Goal: Task Accomplishment & Management: Use online tool/utility

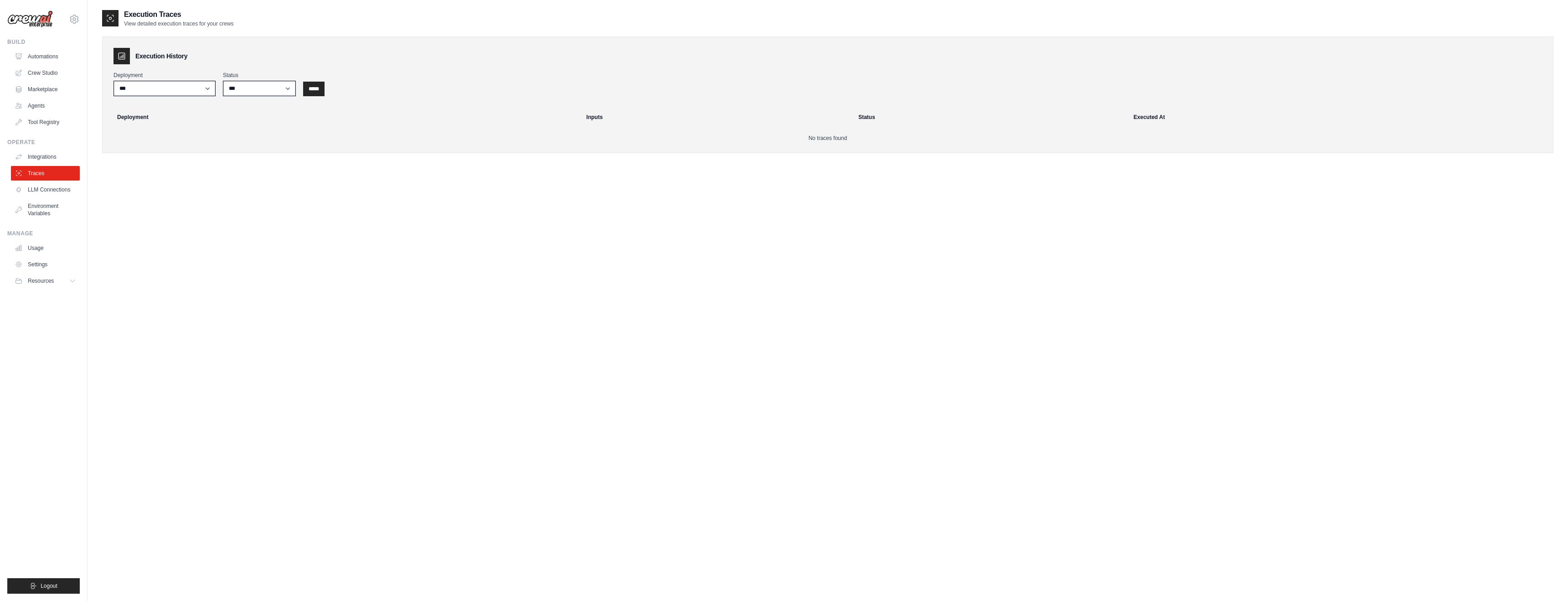
scroll to position [2, 0]
click at [47, 58] on link "Automations" at bounding box center [46, 57] width 69 height 15
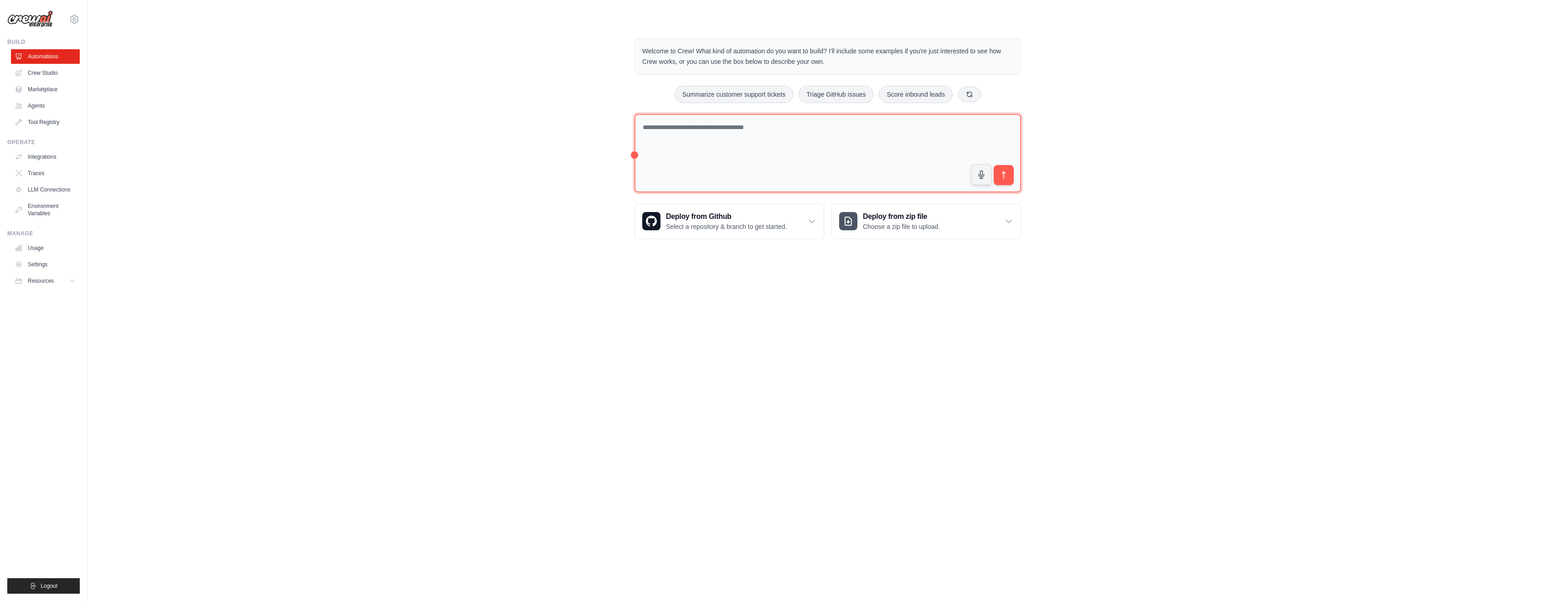
click at [663, 129] on textarea at bounding box center [827, 153] width 387 height 79
paste textarea "**********"
click at [785, 157] on textarea at bounding box center [827, 153] width 387 height 79
drag, startPoint x: 783, startPoint y: 157, endPoint x: 814, endPoint y: 157, distance: 31.0
click at [814, 157] on textarea at bounding box center [827, 153] width 387 height 79
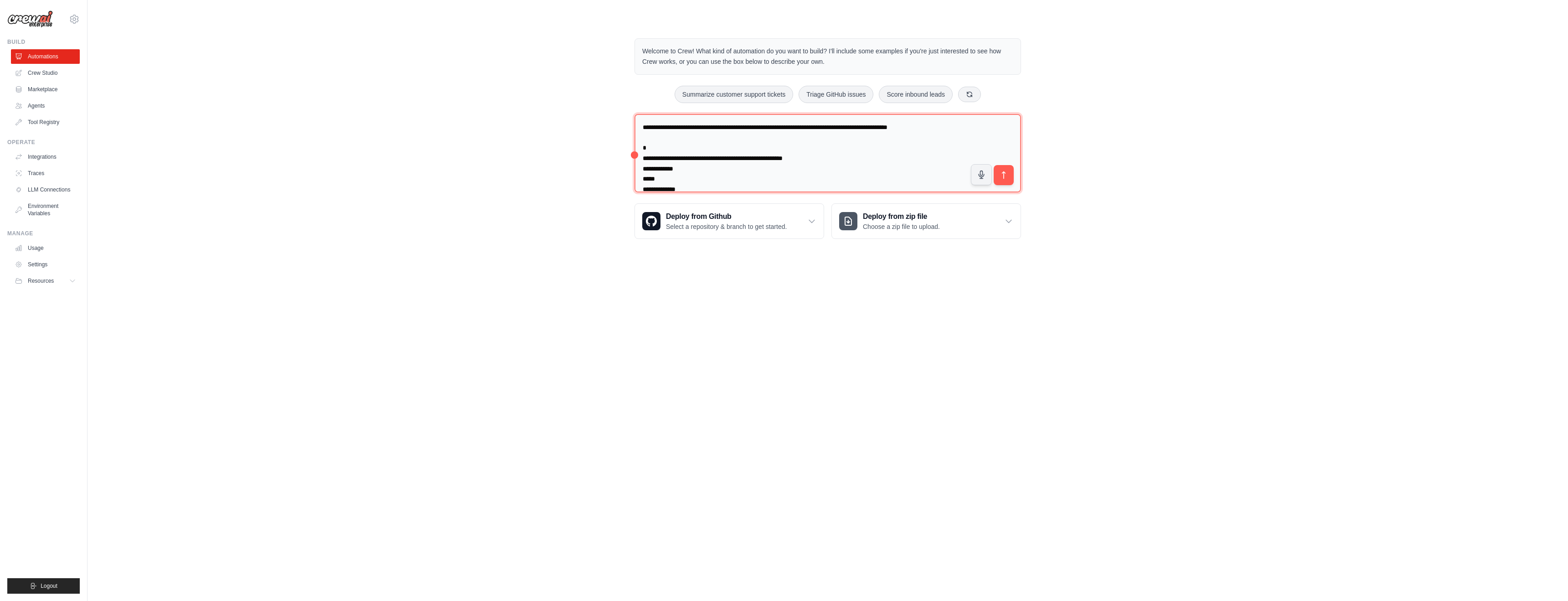
click at [751, 174] on textarea at bounding box center [827, 153] width 387 height 79
type textarea "**********"
click at [1003, 172] on icon "submit" at bounding box center [1004, 175] width 3 height 7
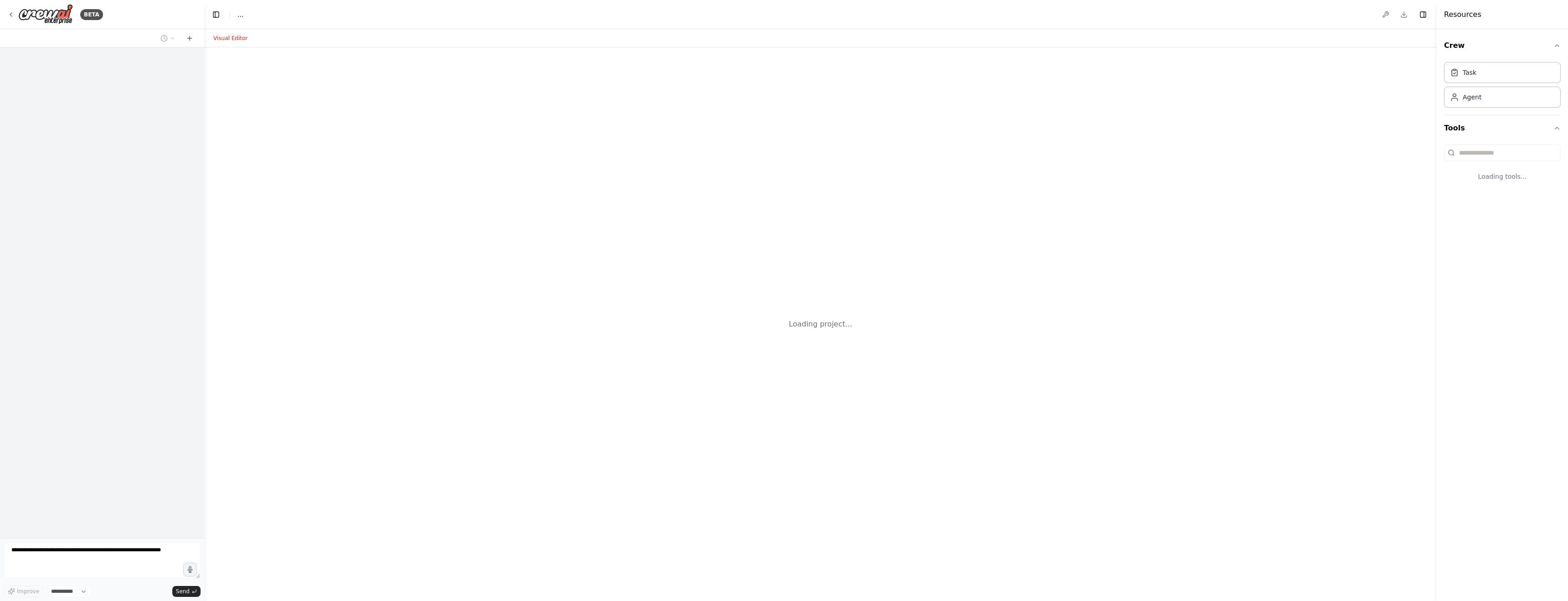
select select "****"
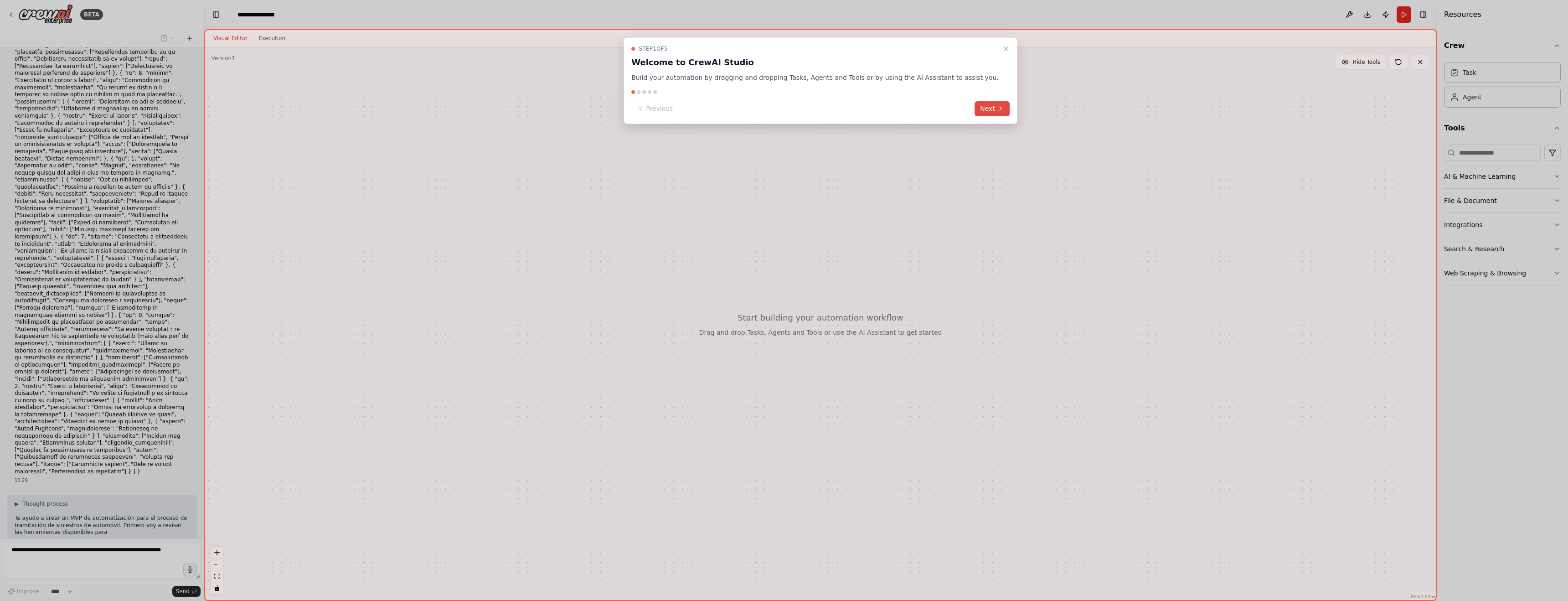
scroll to position [253, 0]
click at [980, 108] on button "Next" at bounding box center [992, 108] width 35 height 15
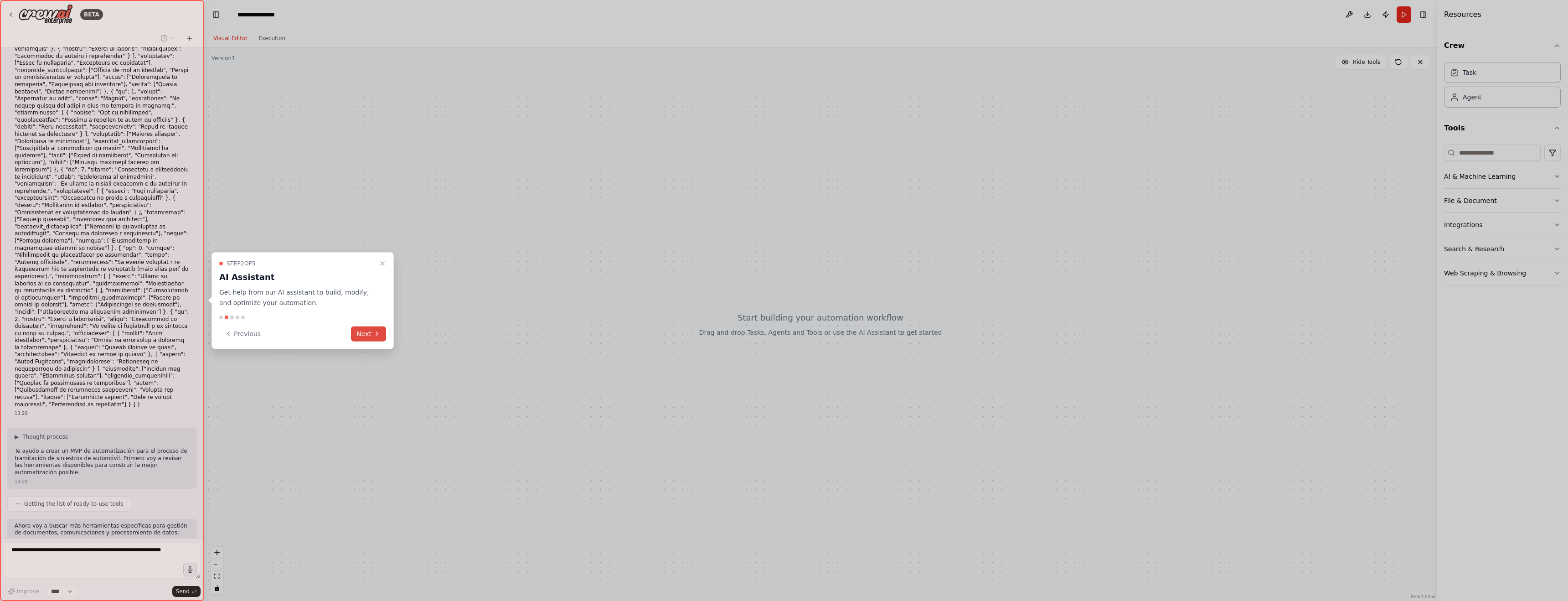
scroll to position [336, 0]
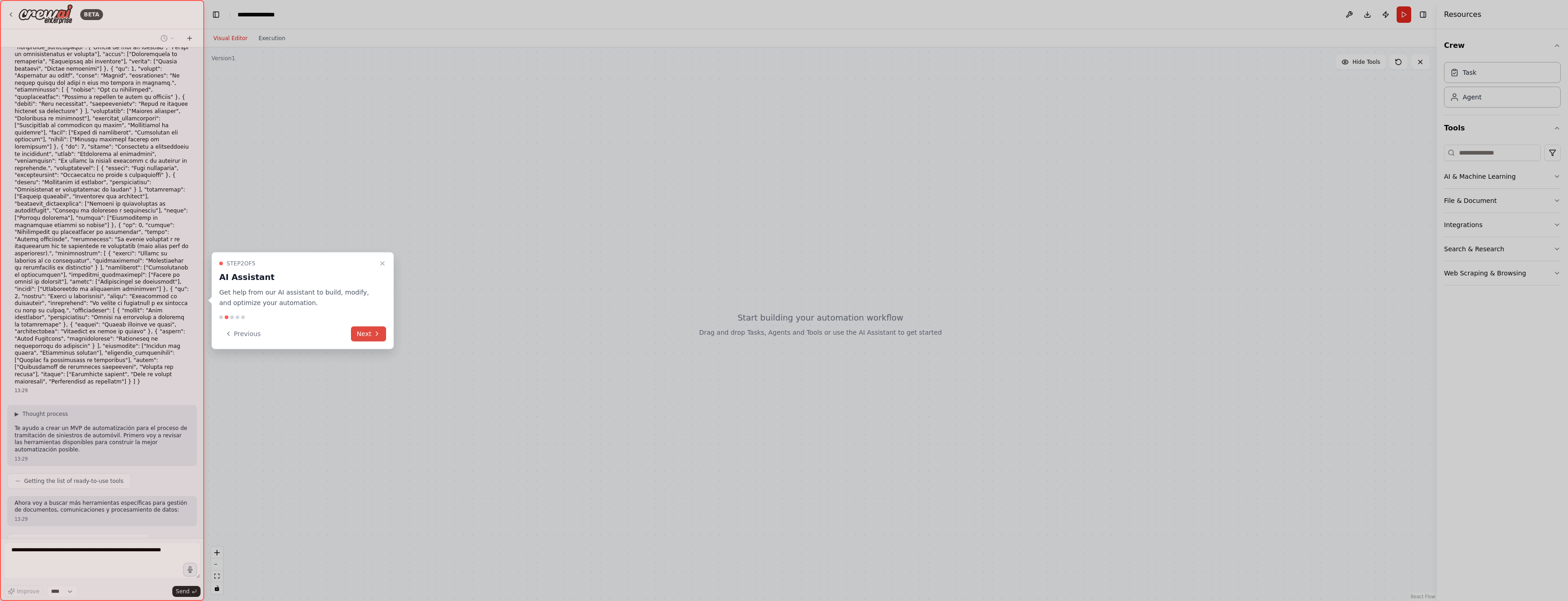
click at [366, 337] on button "Next" at bounding box center [369, 333] width 35 height 15
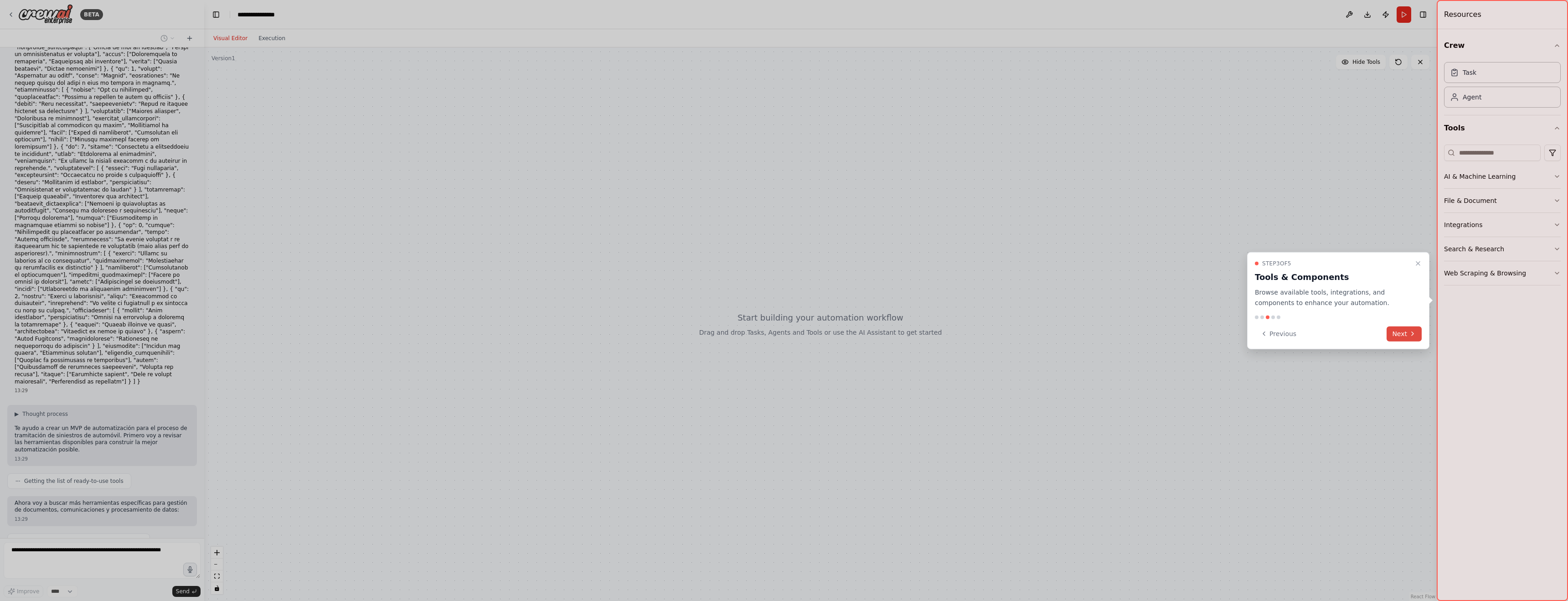
scroll to position [359, 0]
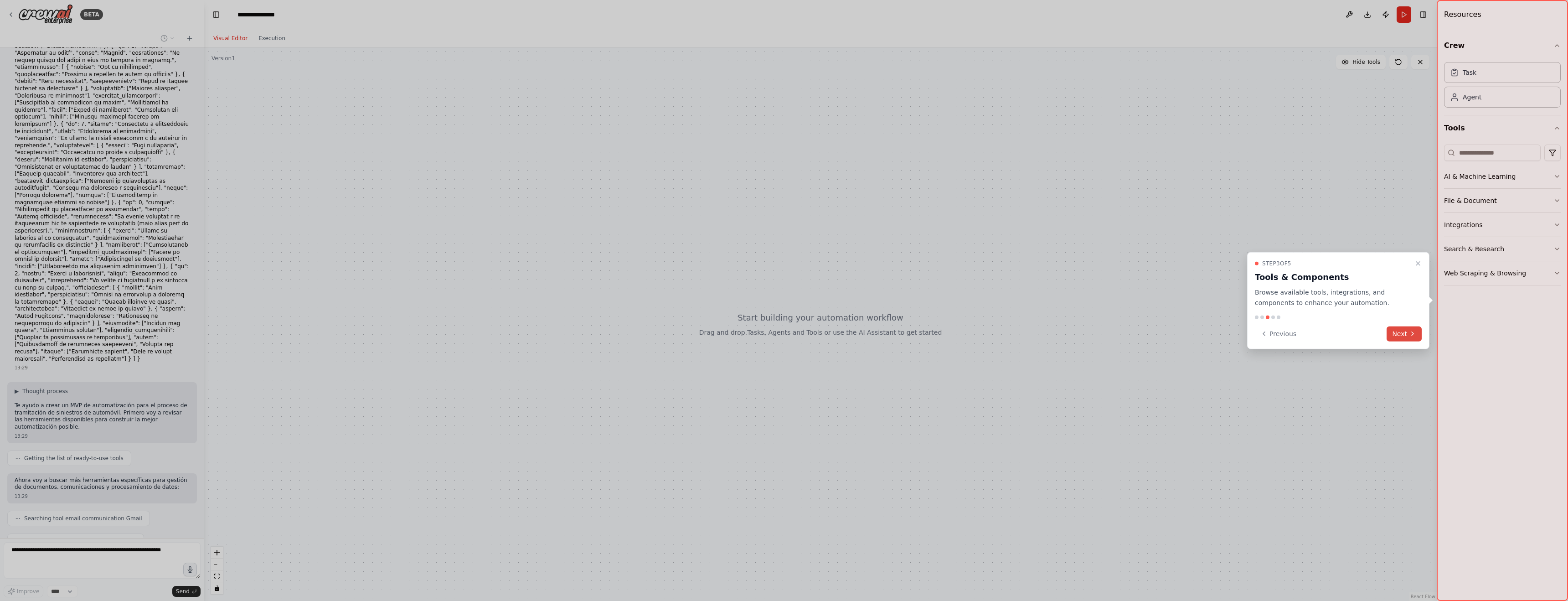
click at [1400, 333] on button "Next" at bounding box center [1404, 333] width 35 height 15
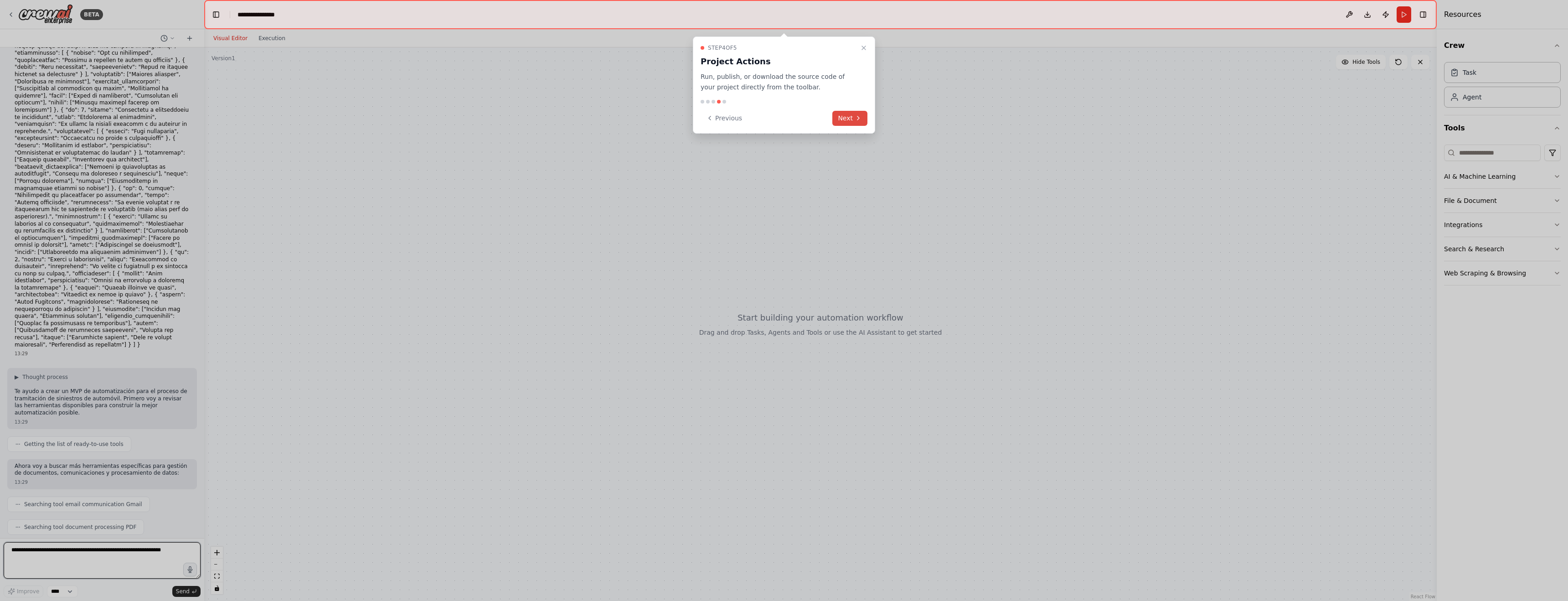
scroll to position [380, 0]
click at [850, 118] on button "Next" at bounding box center [850, 118] width 35 height 15
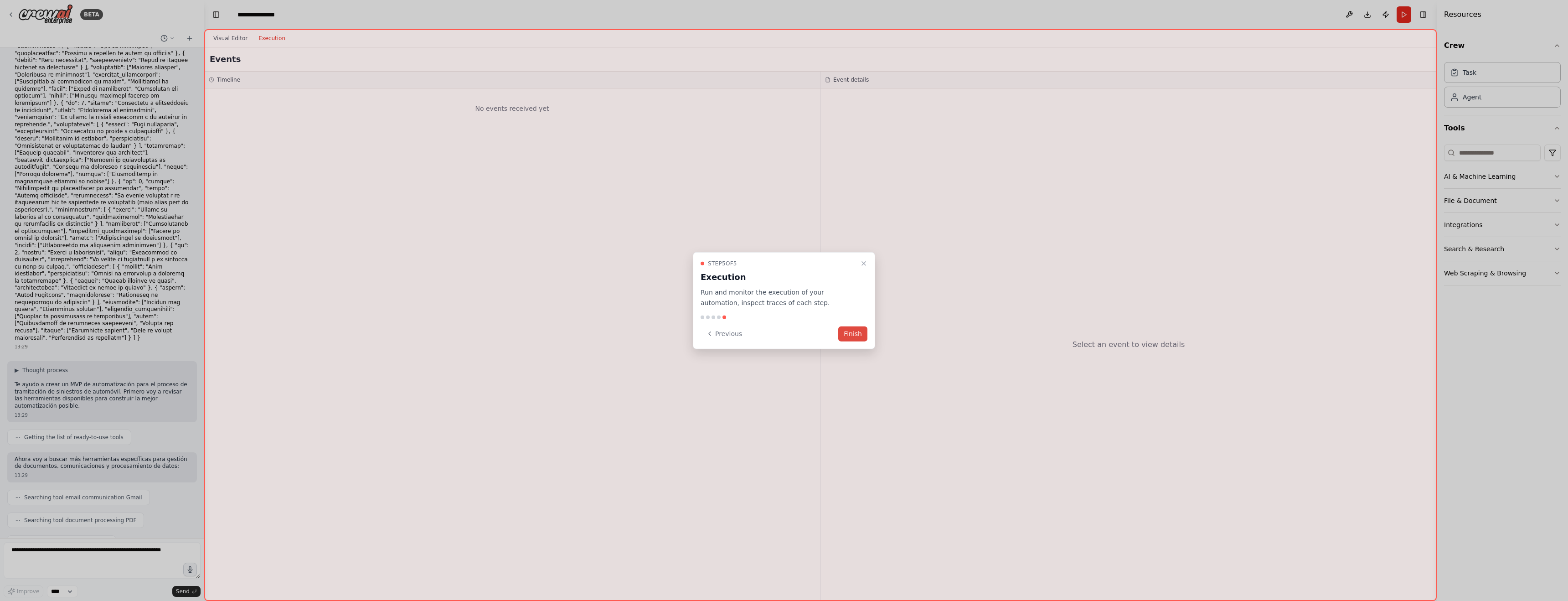
click at [852, 336] on button "Finish" at bounding box center [853, 333] width 29 height 15
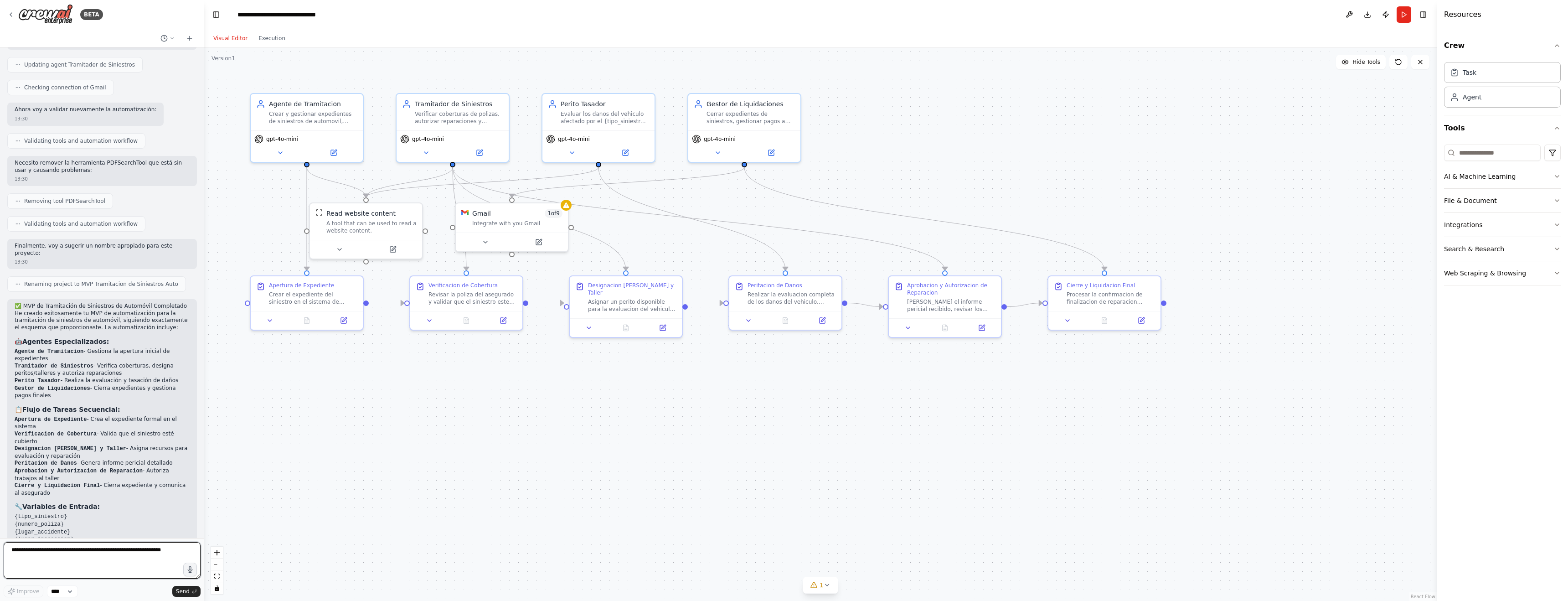
scroll to position [1415, 0]
click at [1556, 200] on icon "button" at bounding box center [1557, 200] width 4 height 2
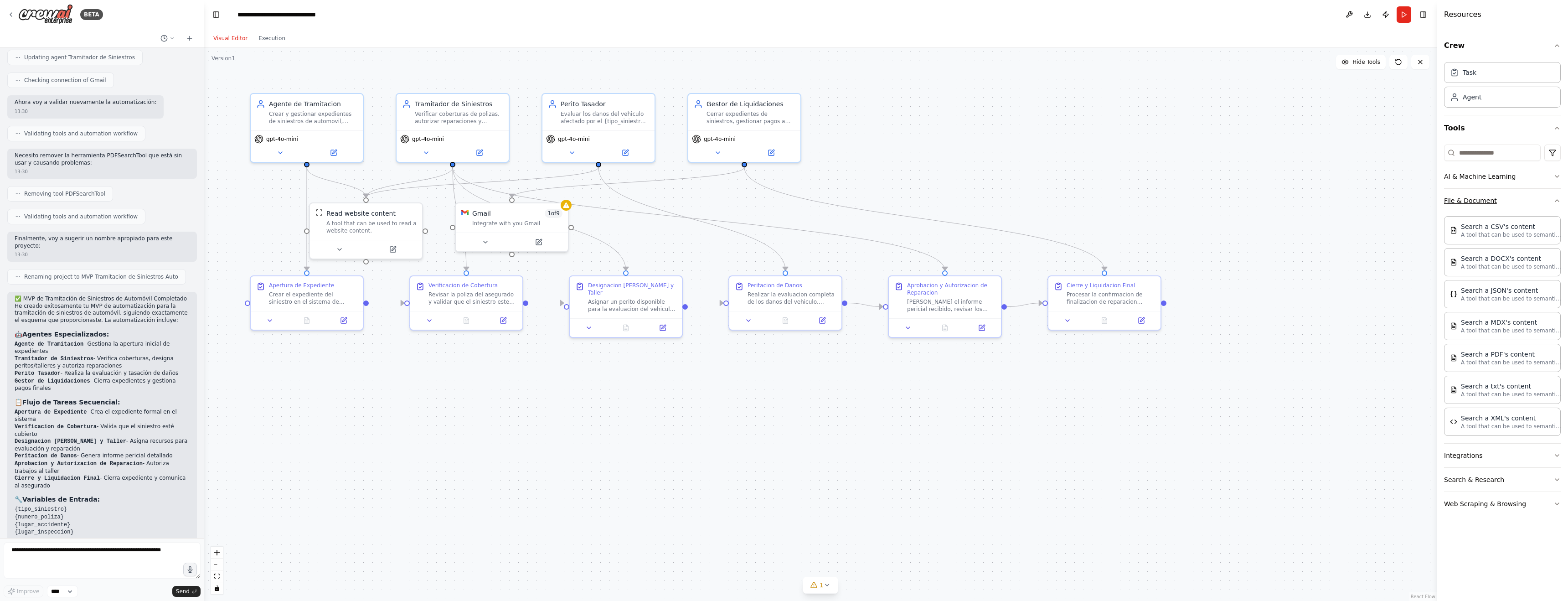
click at [1556, 200] on icon "button" at bounding box center [1557, 200] width 4 height 2
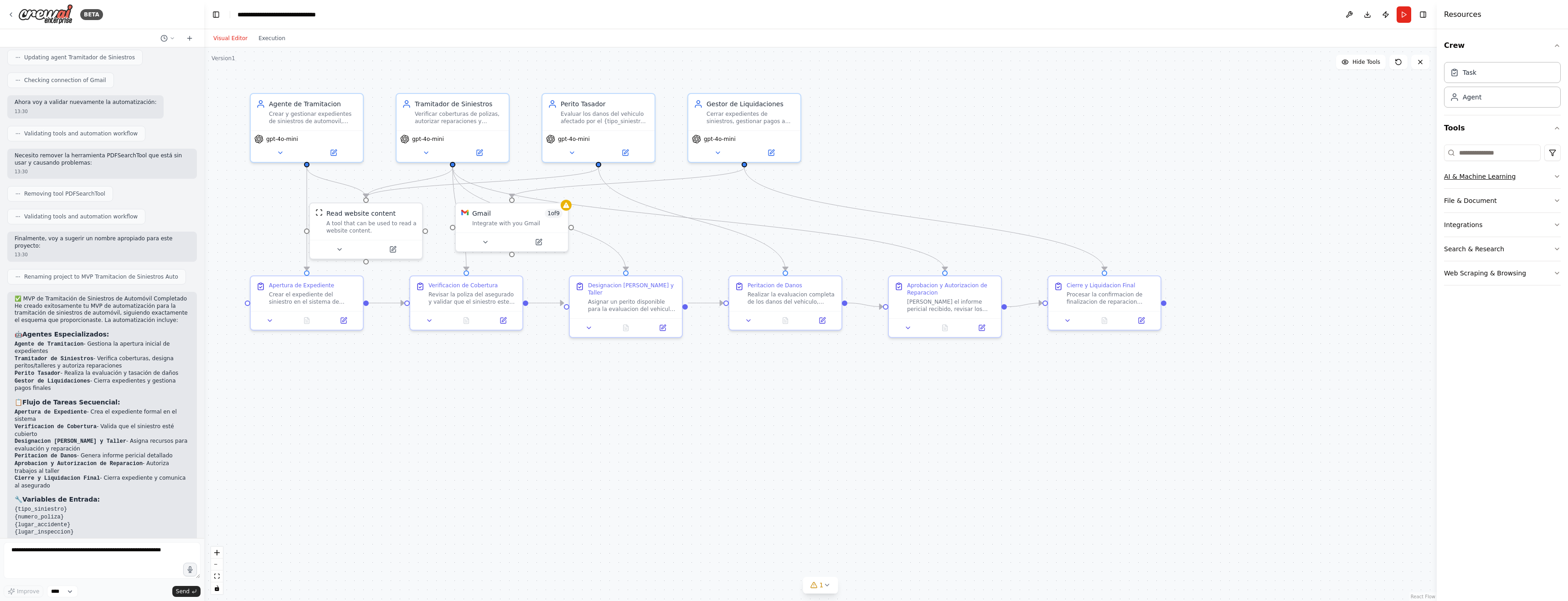
click at [1558, 179] on icon "button" at bounding box center [1557, 177] width 7 height 7
click at [1553, 250] on button "Search & Research" at bounding box center [1502, 248] width 117 height 24
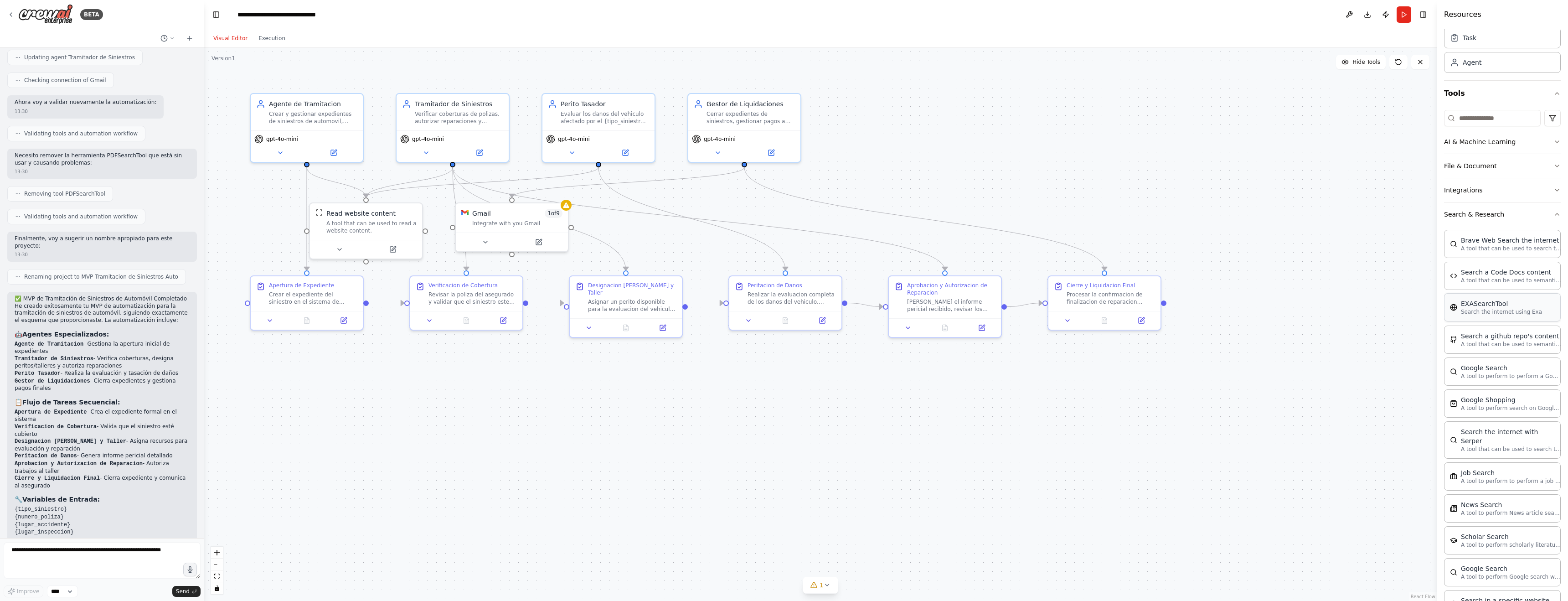
scroll to position [0, 0]
click at [1559, 253] on button "Search & Research" at bounding box center [1502, 248] width 117 height 24
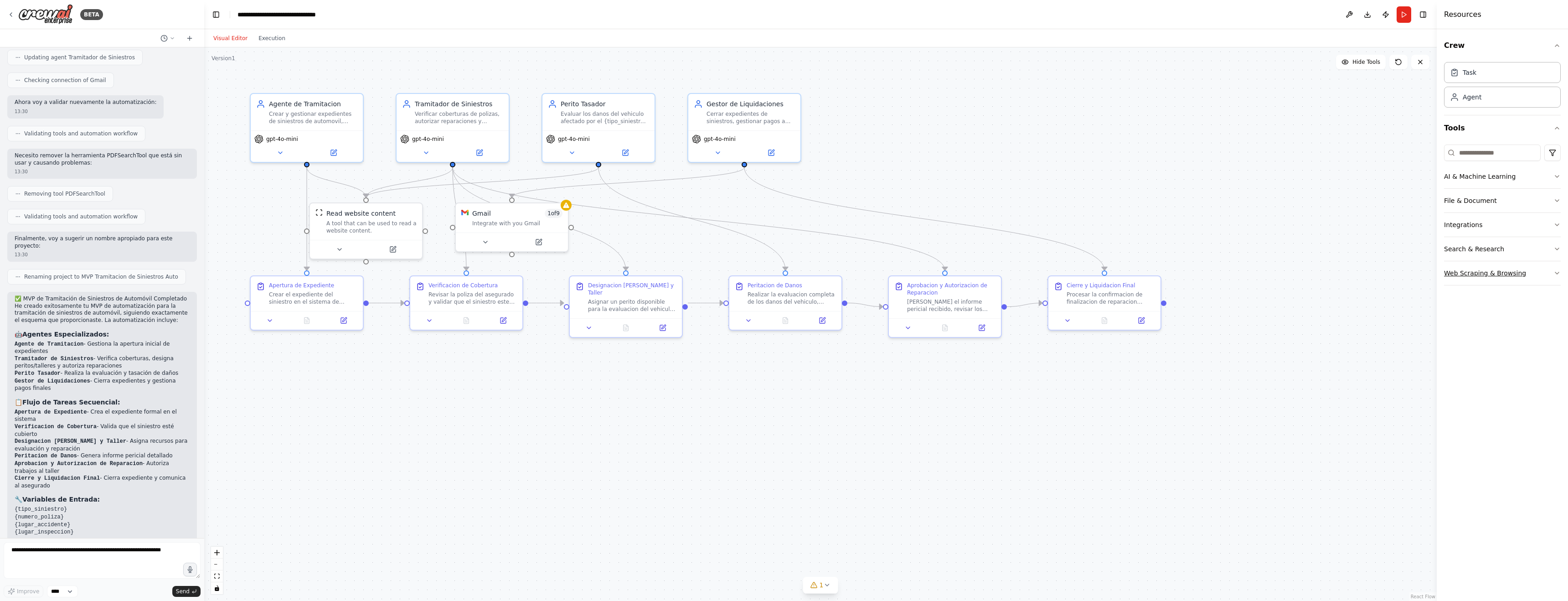
click at [1559, 273] on icon "button" at bounding box center [1557, 273] width 7 height 7
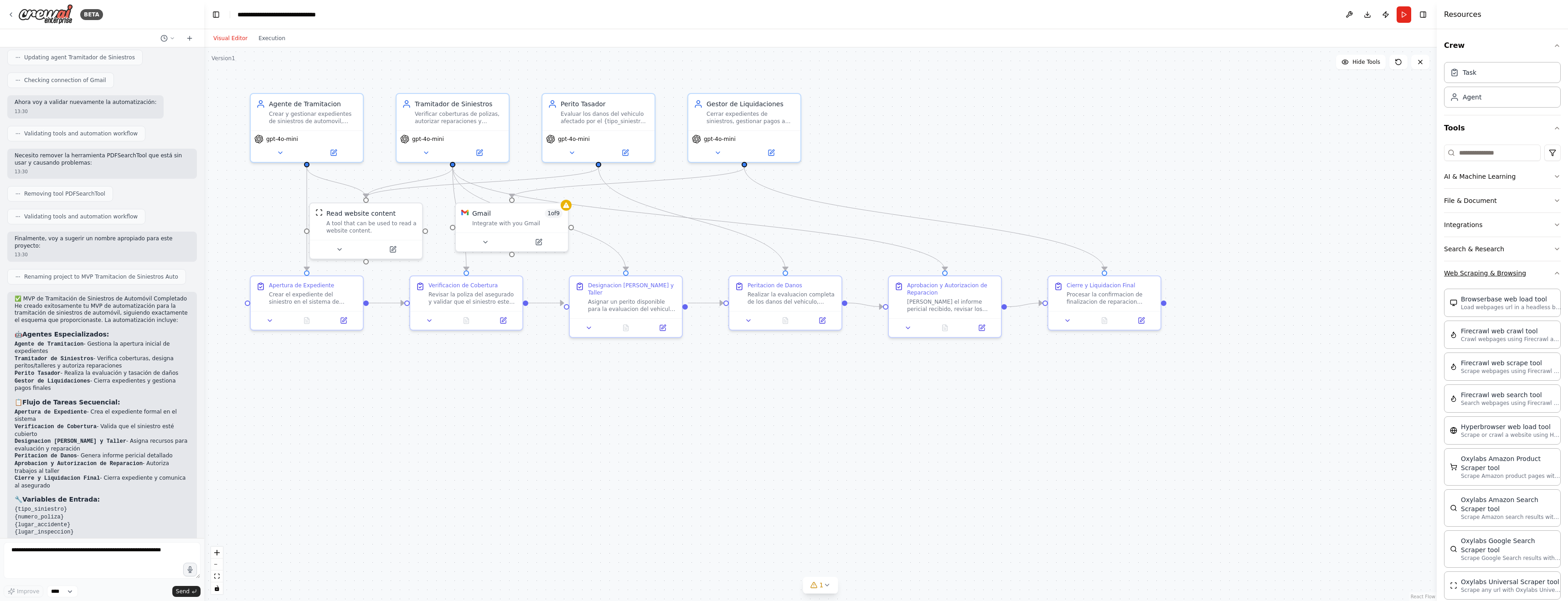
click at [1557, 273] on icon "button" at bounding box center [1557, 273] width 7 height 7
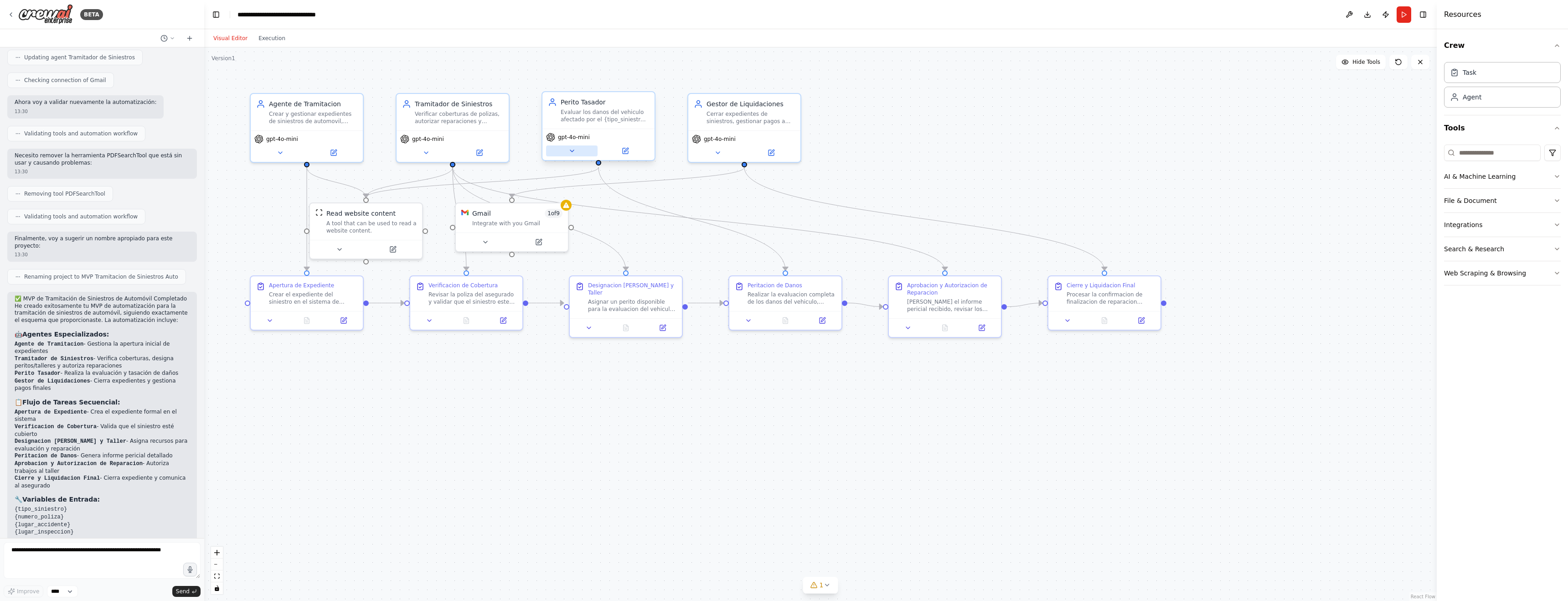
click at [573, 151] on icon at bounding box center [572, 151] width 7 height 7
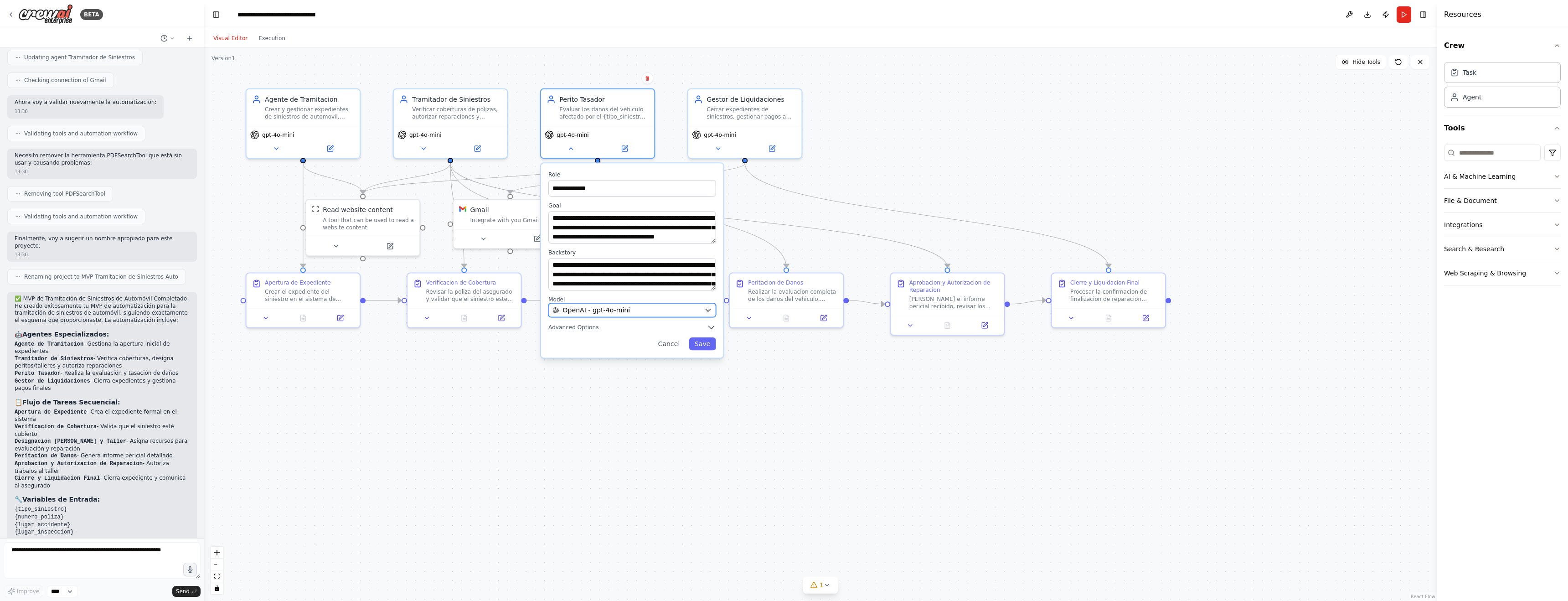
click at [710, 313] on icon "button" at bounding box center [708, 310] width 7 height 7
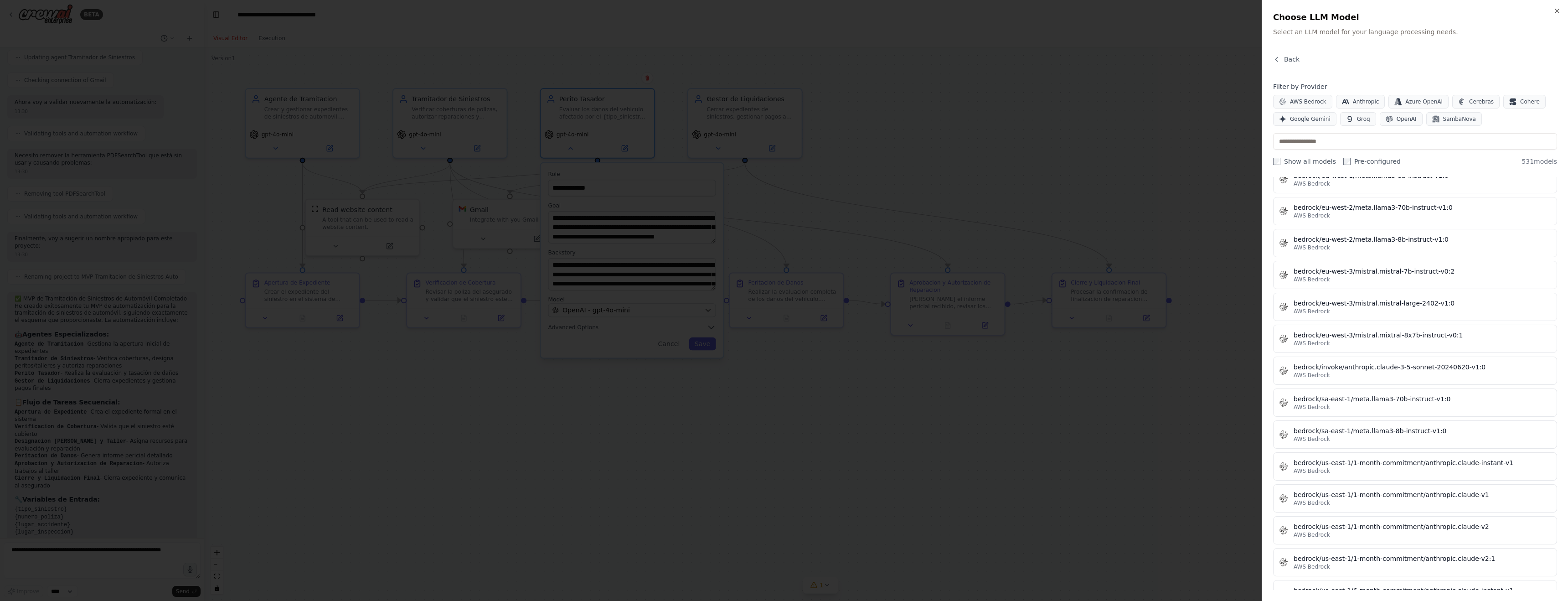
scroll to position [2260, 0]
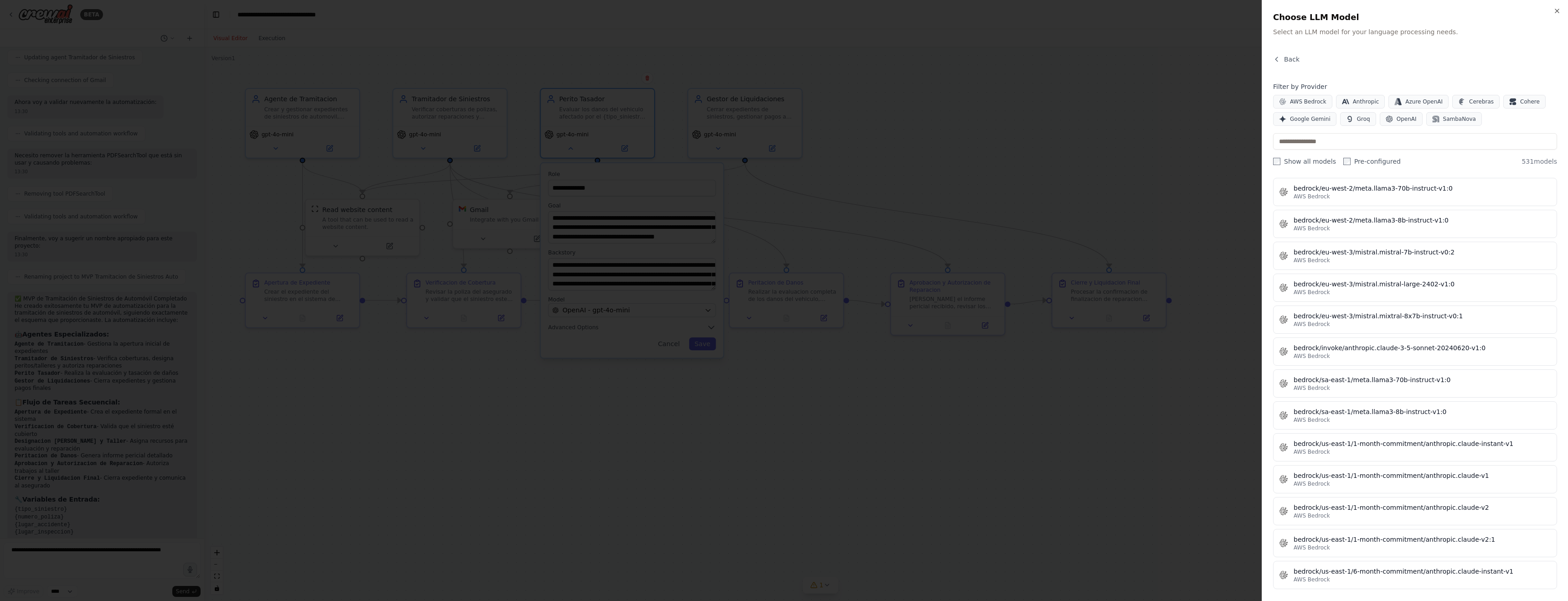
click at [1176, 178] on div at bounding box center [784, 300] width 1568 height 601
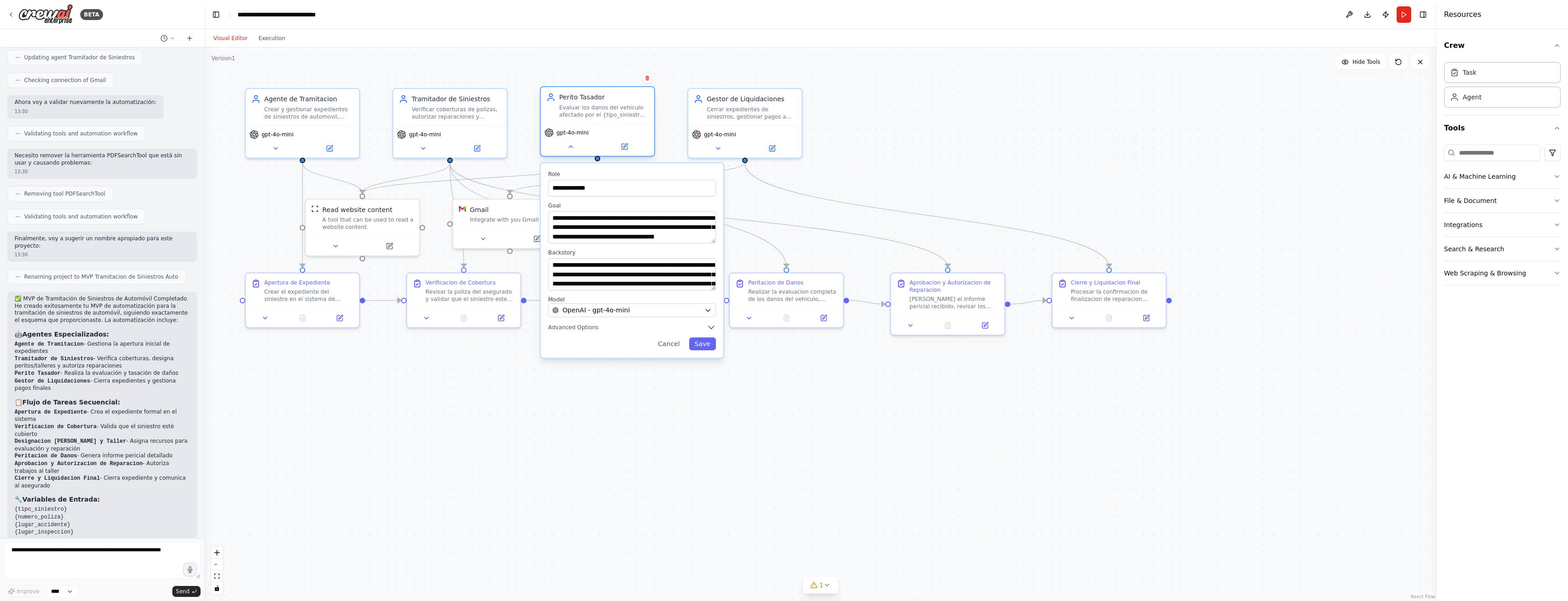
click at [581, 108] on div "Evaluar los danos del vehiculo afectado por el {tipo_siniestro}, realizar la ta…" at bounding box center [604, 111] width 89 height 15
click at [715, 108] on div "Cerrar expedientes de siniestros, gestionar pagos a talleres y proveedores, y c…" at bounding box center [751, 111] width 89 height 15
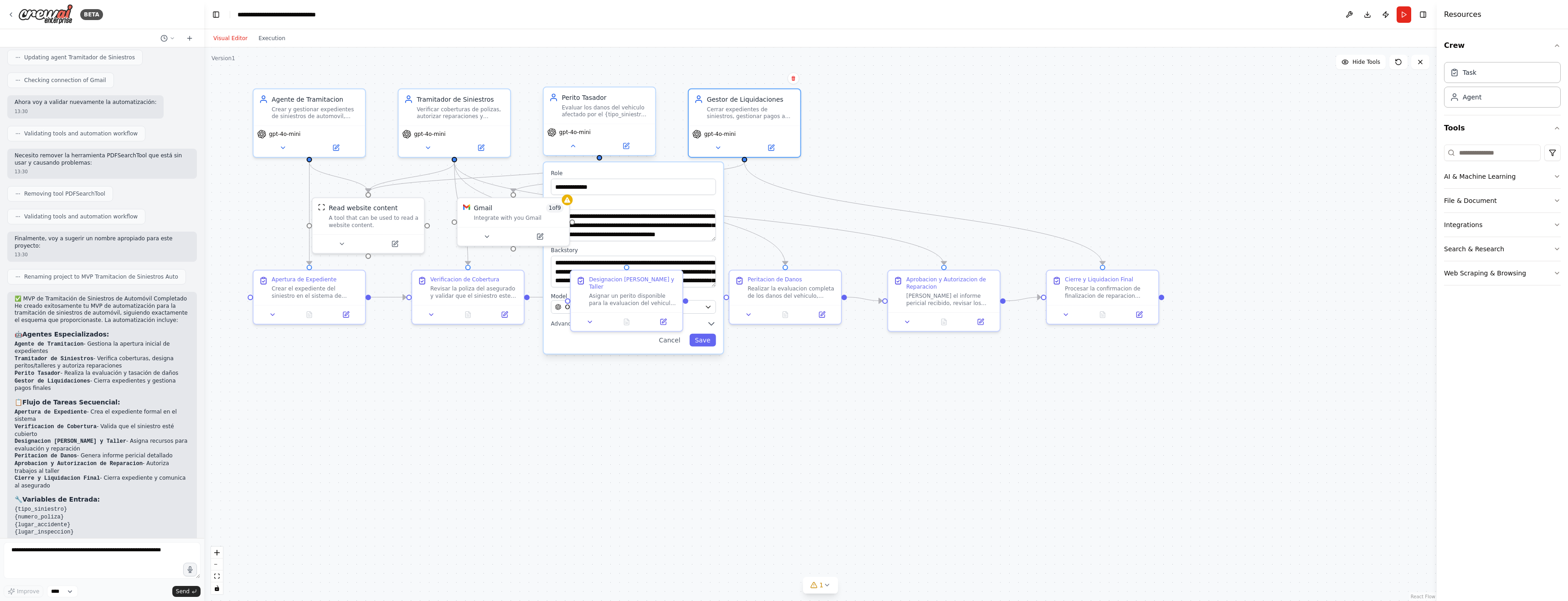
click at [609, 108] on div "Evaluar los danos del vehiculo afectado por el {tipo_siniestro}, realizar la ta…" at bounding box center [606, 111] width 88 height 15
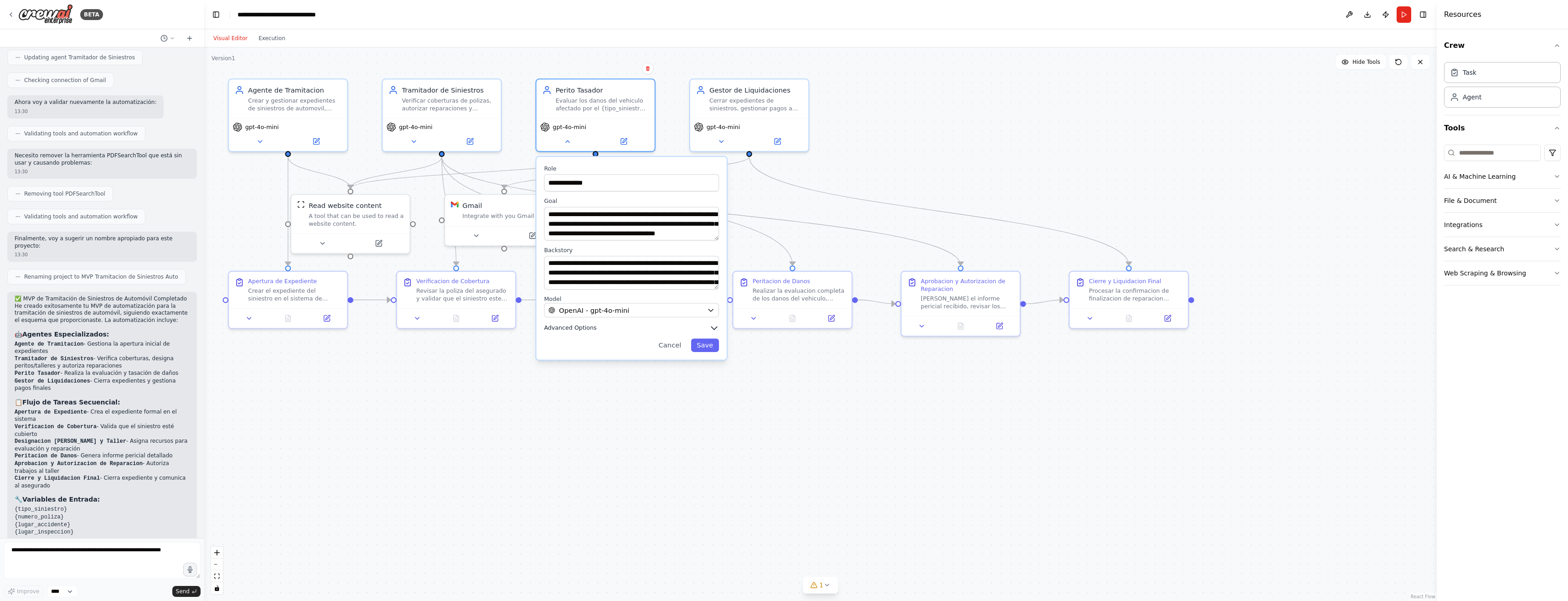
click at [714, 329] on icon "button" at bounding box center [714, 328] width 5 height 2
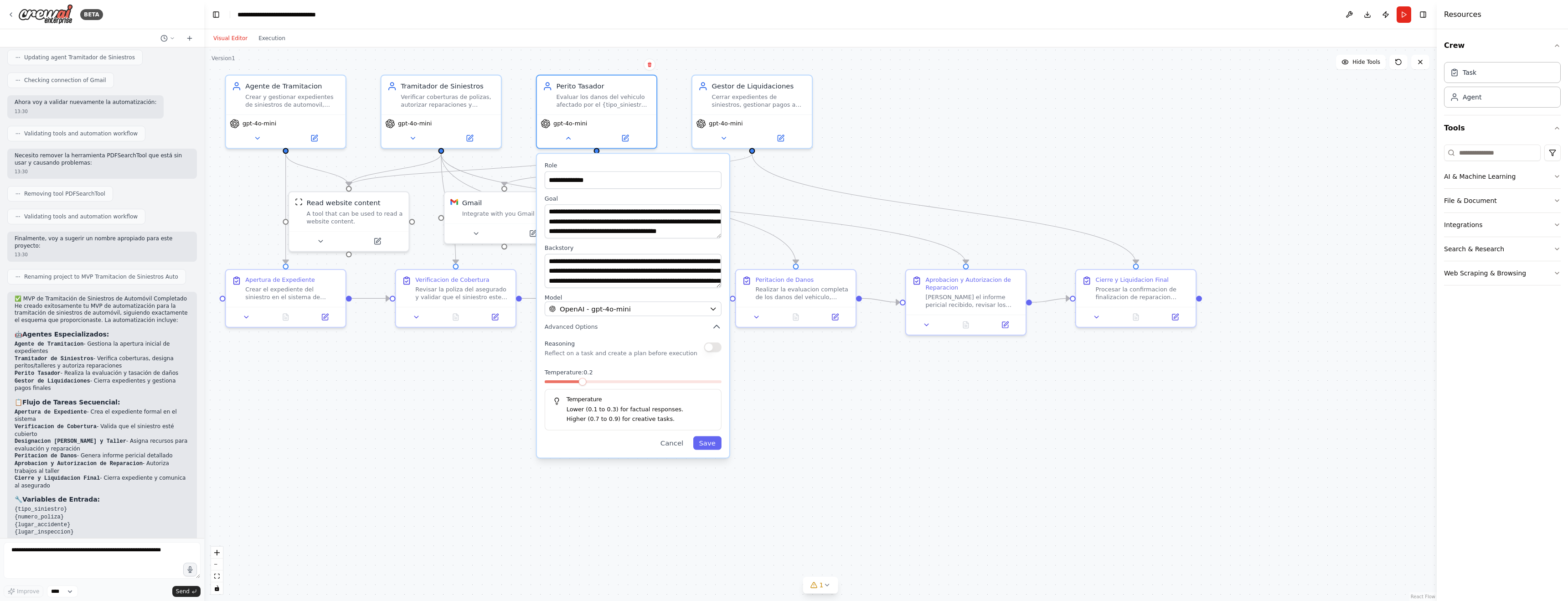
click at [582, 382] on span at bounding box center [582, 382] width 8 height 8
click at [706, 446] on button "Save" at bounding box center [707, 443] width 28 height 13
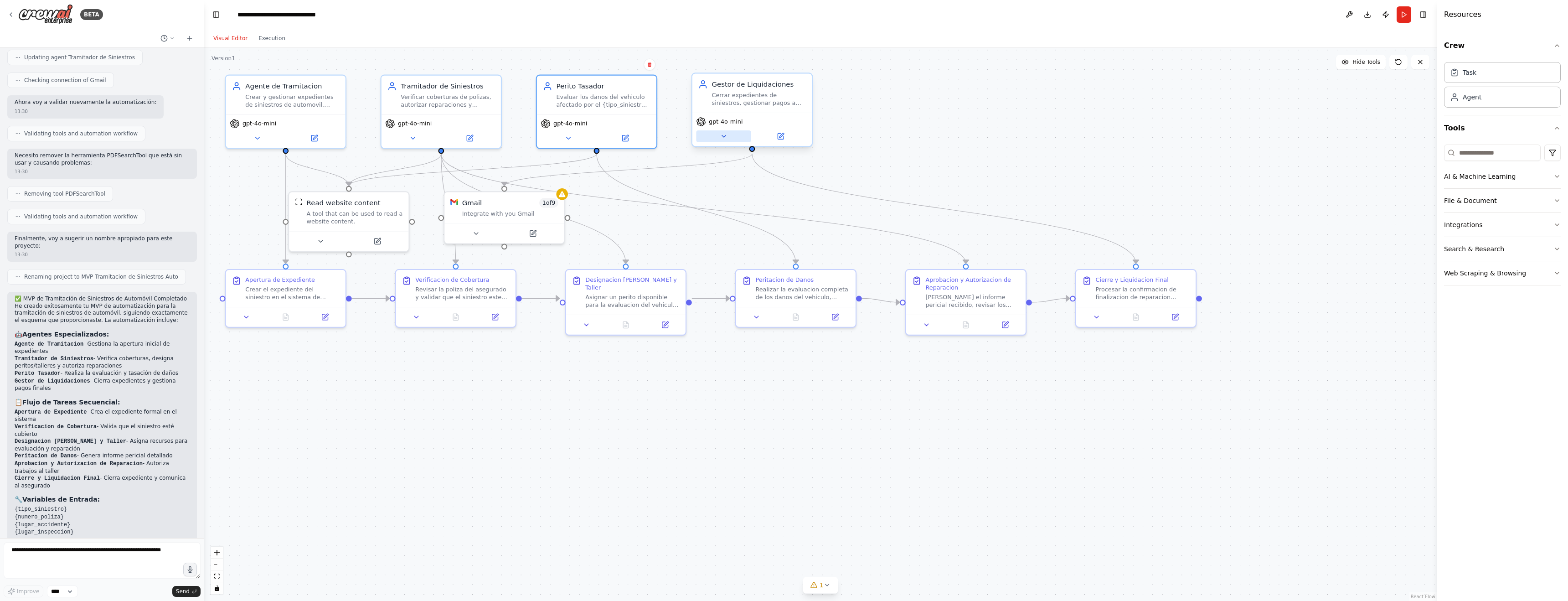
click at [733, 136] on button at bounding box center [723, 136] width 55 height 12
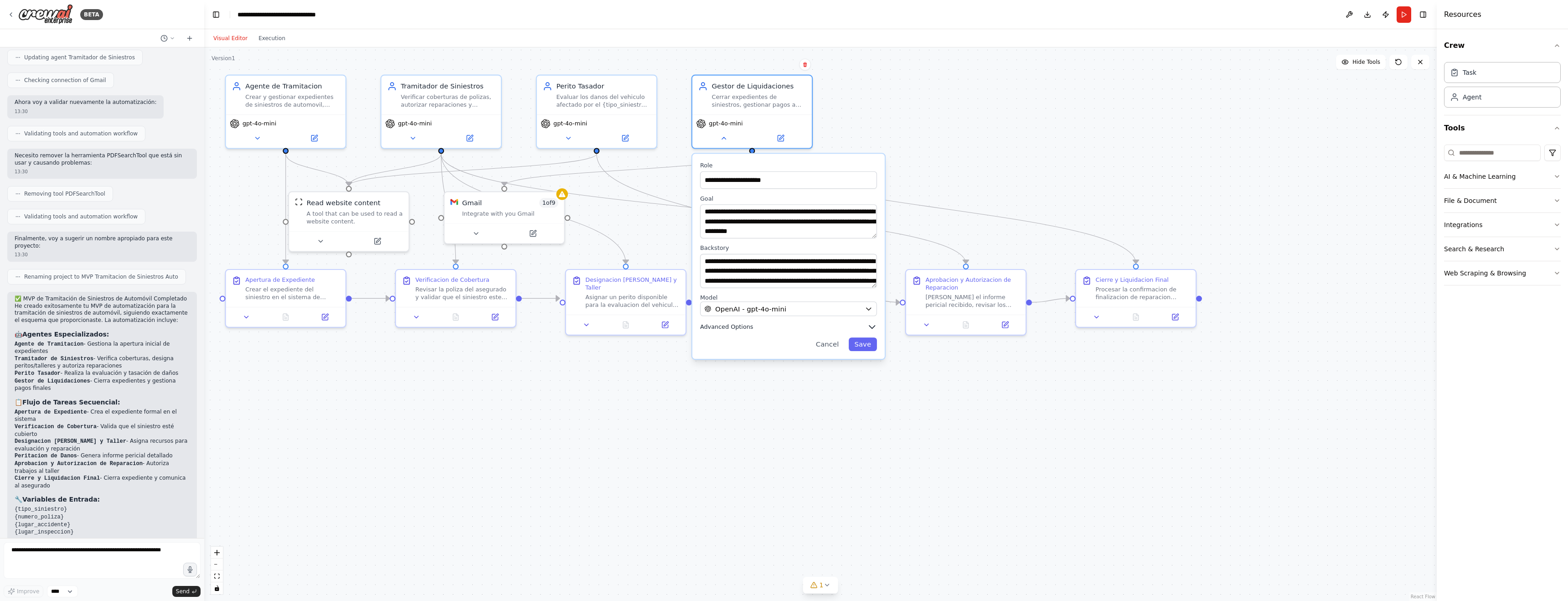
click at [876, 328] on icon "button" at bounding box center [872, 327] width 10 height 10
click at [757, 382] on span at bounding box center [754, 382] width 8 height 8
click at [862, 447] on button "Save" at bounding box center [863, 443] width 28 height 13
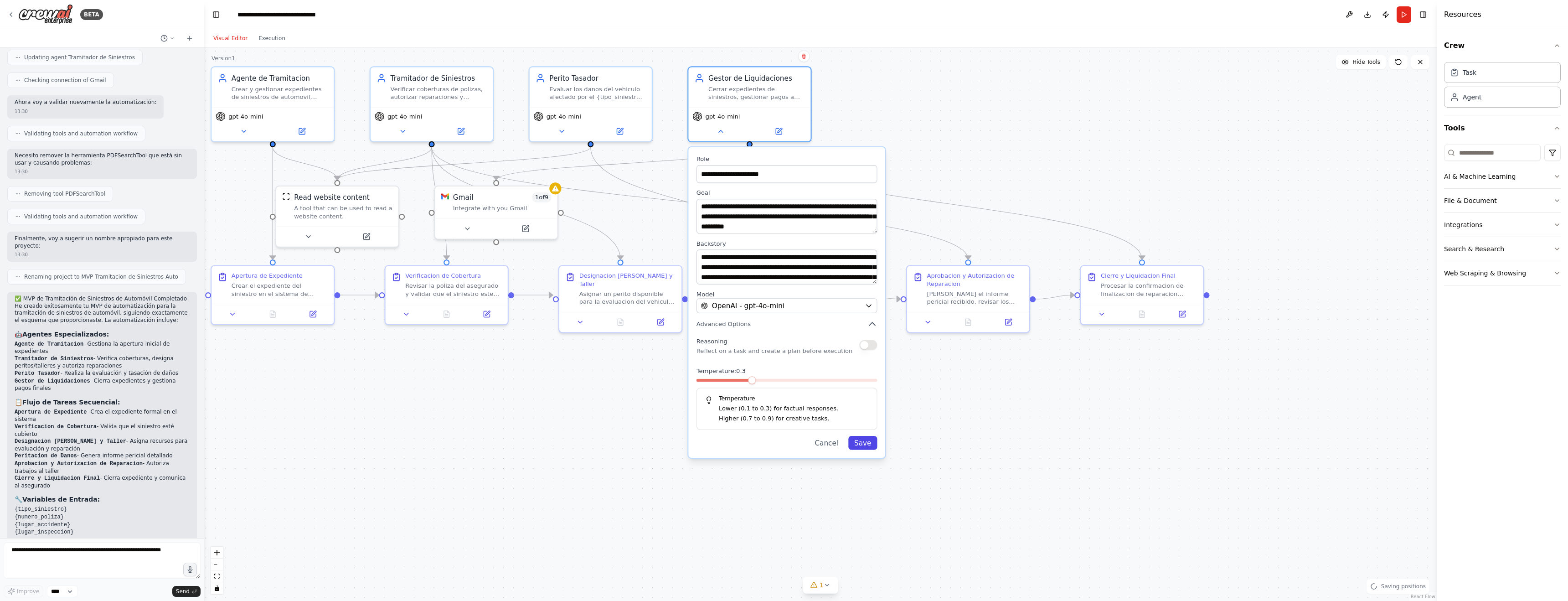
click at [863, 440] on button "Save" at bounding box center [863, 443] width 29 height 14
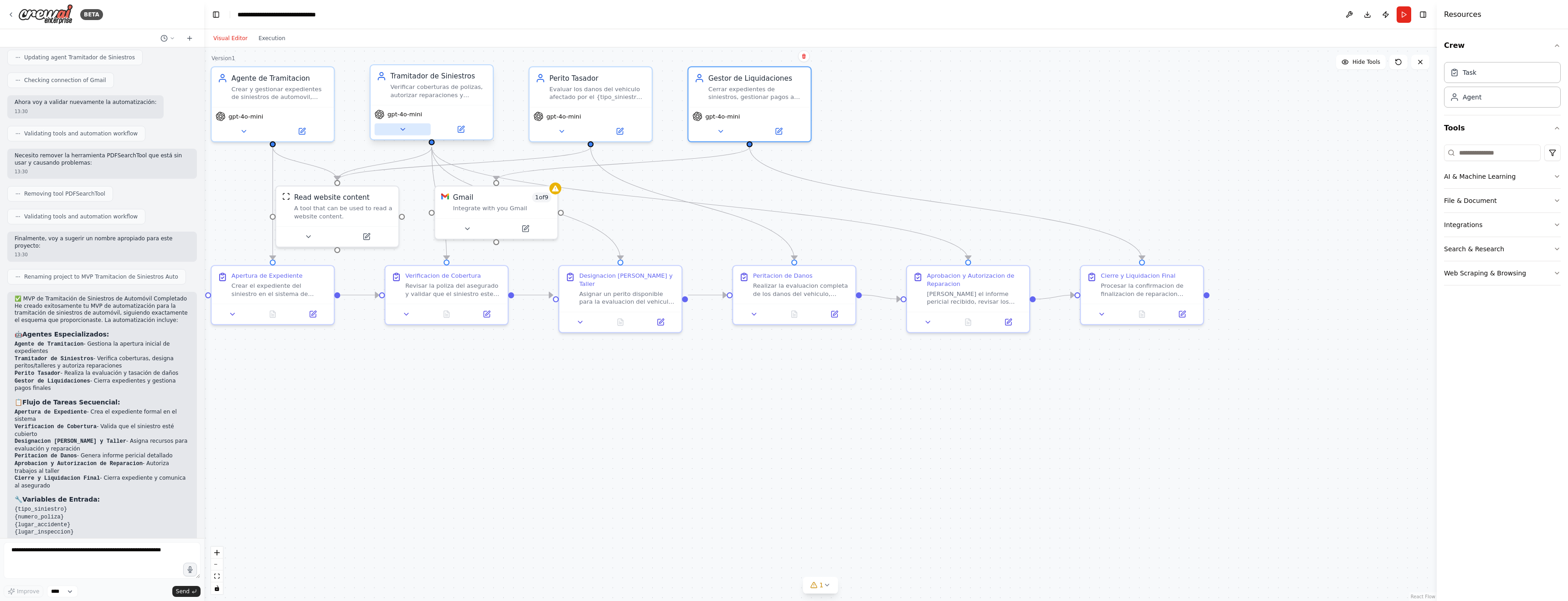
click at [402, 128] on icon at bounding box center [402, 129] width 8 height 8
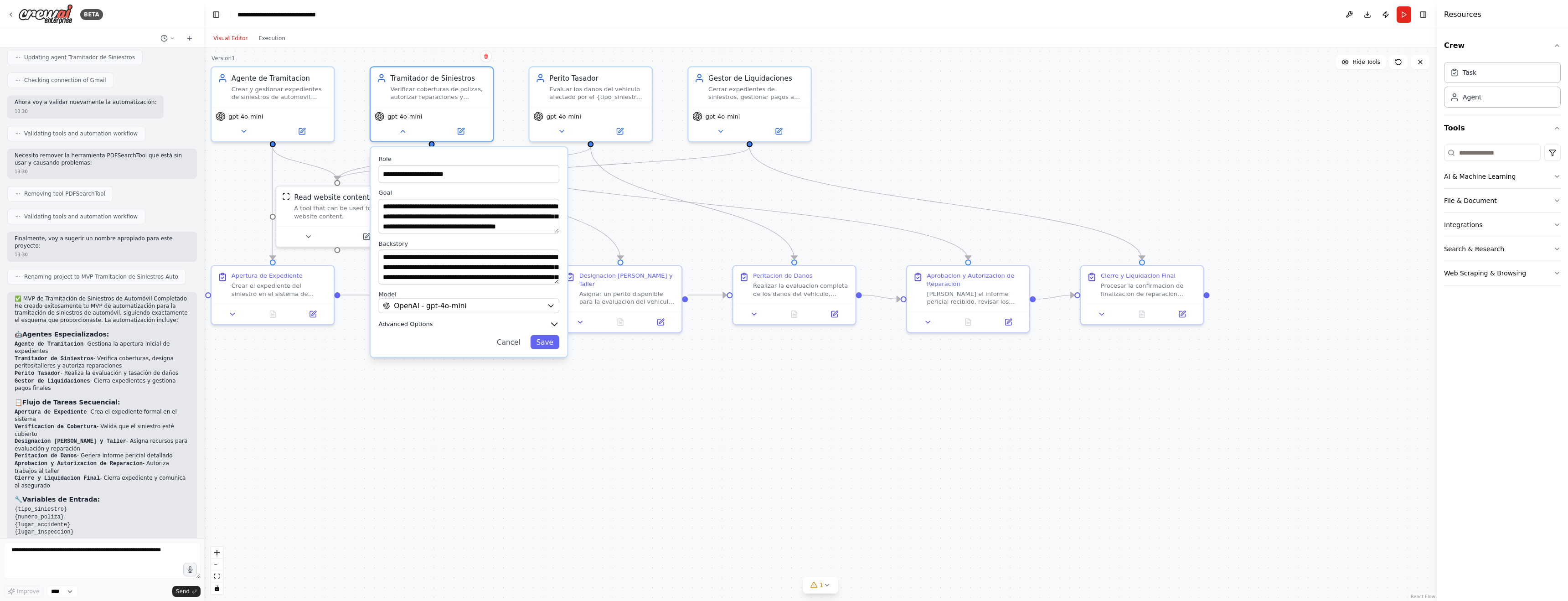
click at [551, 324] on icon "button" at bounding box center [554, 324] width 10 height 10
click at [436, 382] on span at bounding box center [434, 380] width 8 height 8
click at [550, 445] on button "Save" at bounding box center [545, 443] width 29 height 14
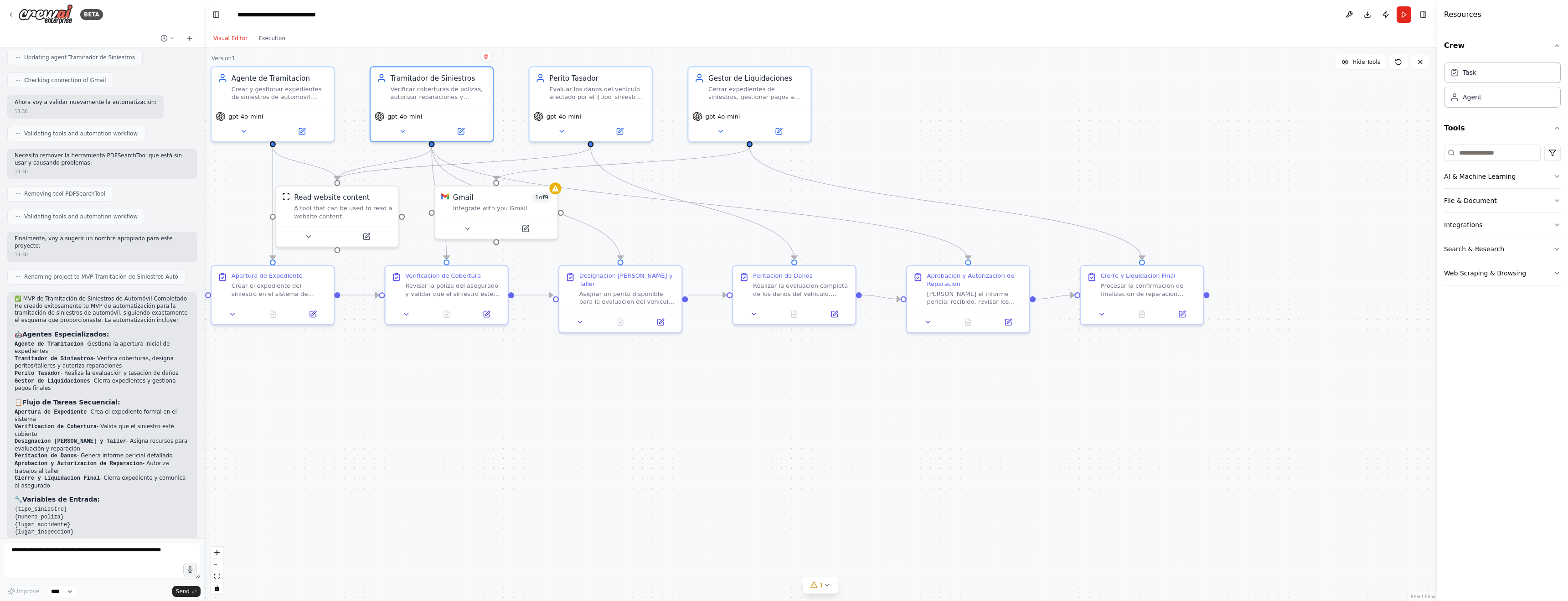
scroll to position [814, 0]
